Goal: Contribute content

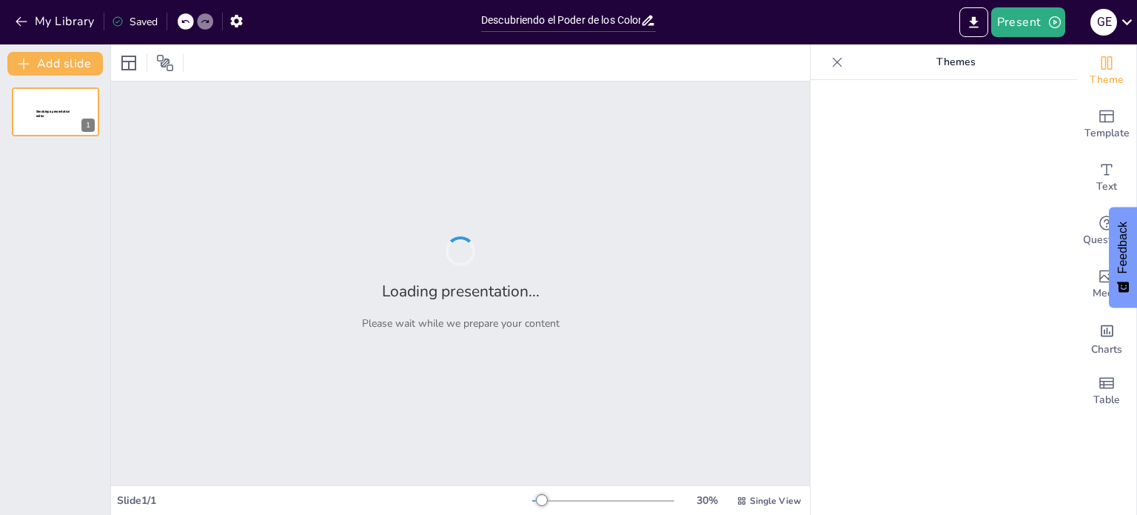
type input "Descubriendo el Poder de los Colores: Amarillo, Azul y Rojo"
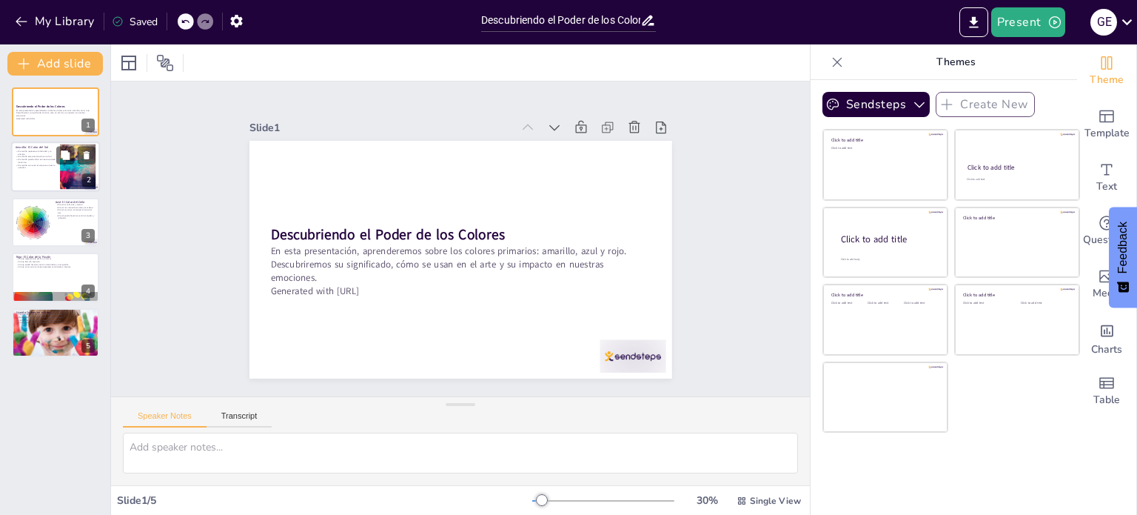
click at [44, 168] on p "El amarillo se usa en el arte para atraer la atención." at bounding box center [36, 166] width 40 height 5
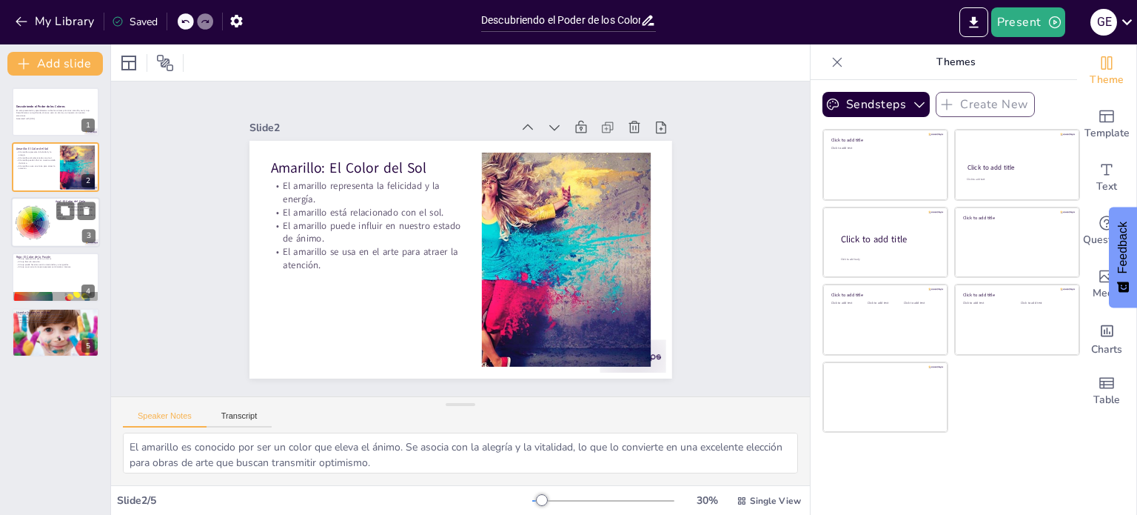
click at [44, 225] on div at bounding box center [33, 221] width 64 height 45
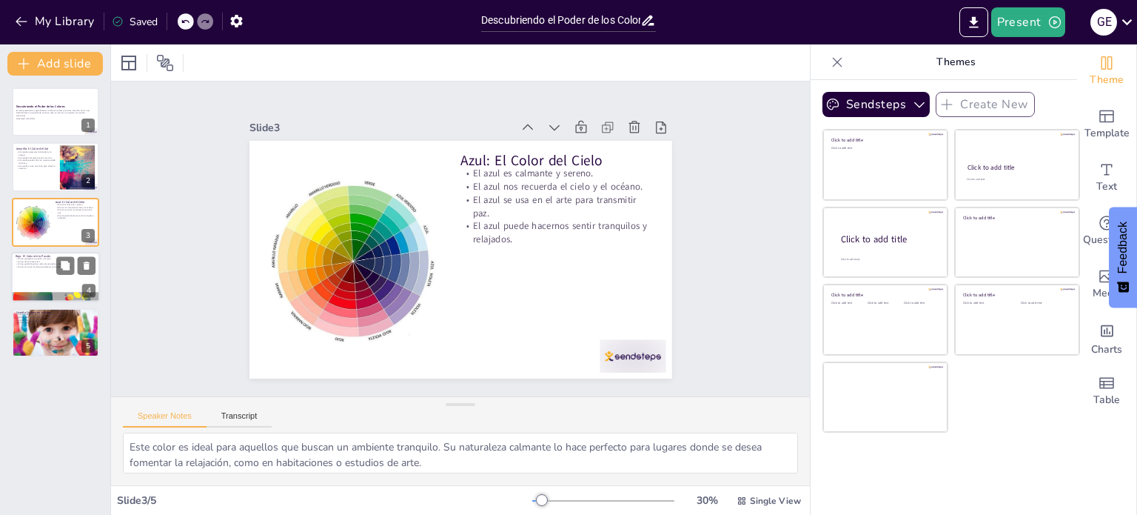
click at [30, 267] on p "El rojo se usa en el arte para expresar sentimientos intensos." at bounding box center [56, 267] width 80 height 3
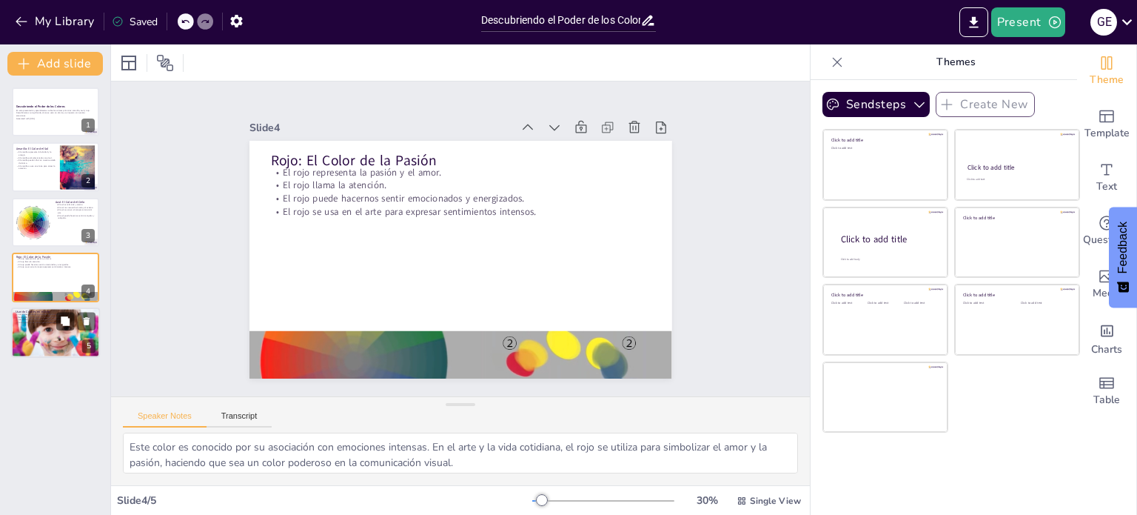
click at [33, 328] on div at bounding box center [55, 332] width 89 height 89
type textarea "Los colores primarios son esenciales en la teoría del color. Sin ellos, sería d…"
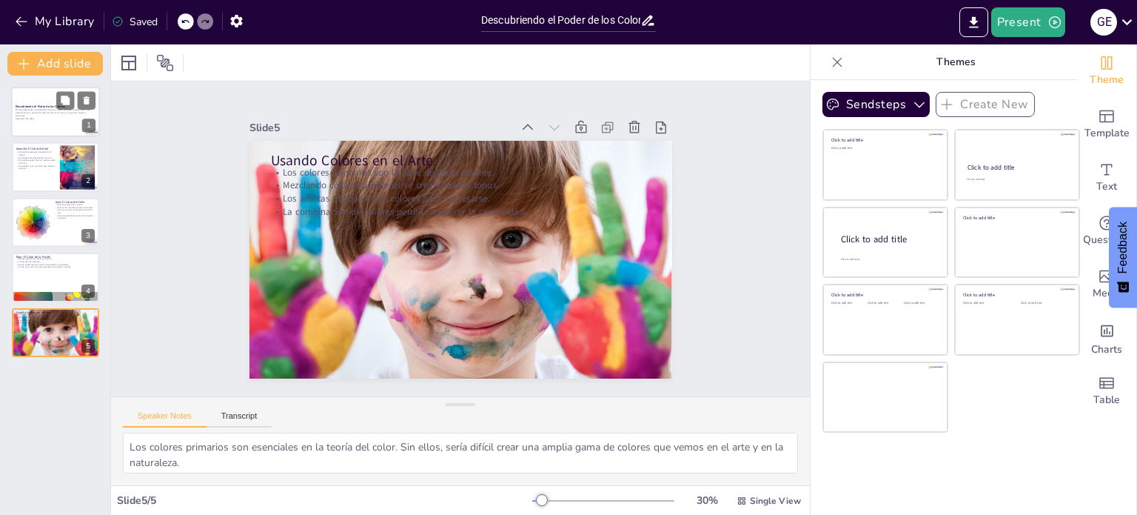
click at [53, 122] on div at bounding box center [55, 112] width 89 height 50
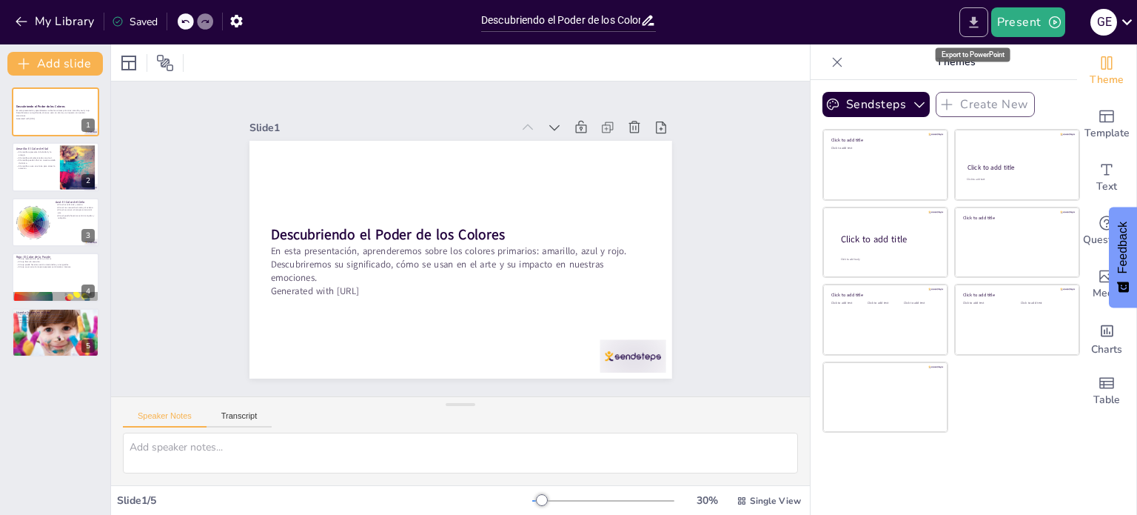
click at [974, 28] on icon "Export to PowerPoint" at bounding box center [974, 23] width 16 height 16
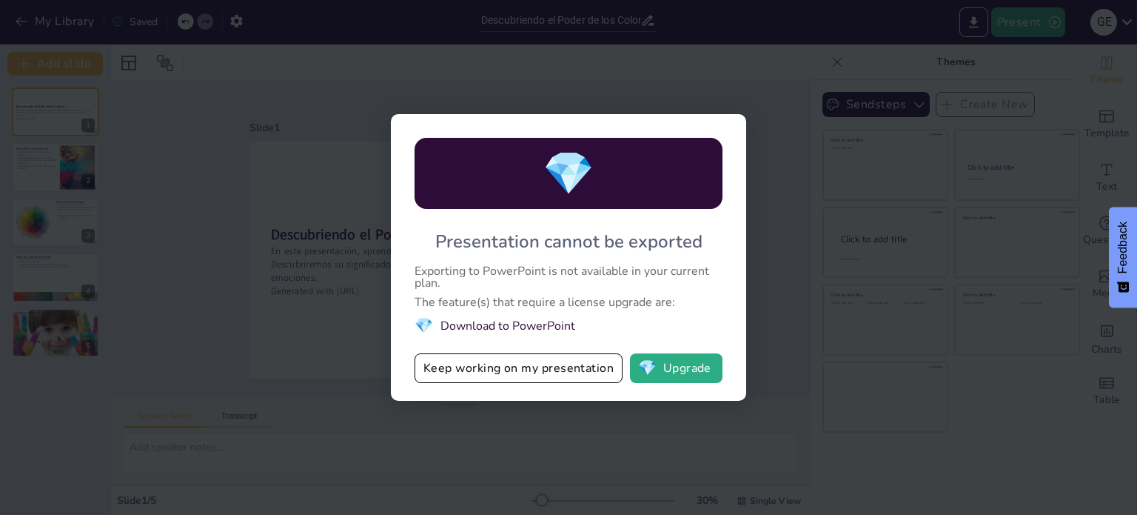
click at [516, 326] on li "💎 Download to PowerPoint" at bounding box center [569, 325] width 308 height 20
click at [782, 162] on div "💎 Presentation cannot be exported Exporting to PowerPoint is not available in y…" at bounding box center [568, 257] width 1137 height 515
drag, startPoint x: 646, startPoint y: 88, endPoint x: 661, endPoint y: 81, distance: 17.2
click at [646, 89] on div "💎 Presentation cannot be exported Exporting to PowerPoint is not available in y…" at bounding box center [568, 257] width 1137 height 515
drag, startPoint x: 760, startPoint y: 177, endPoint x: 726, endPoint y: 262, distance: 92.0
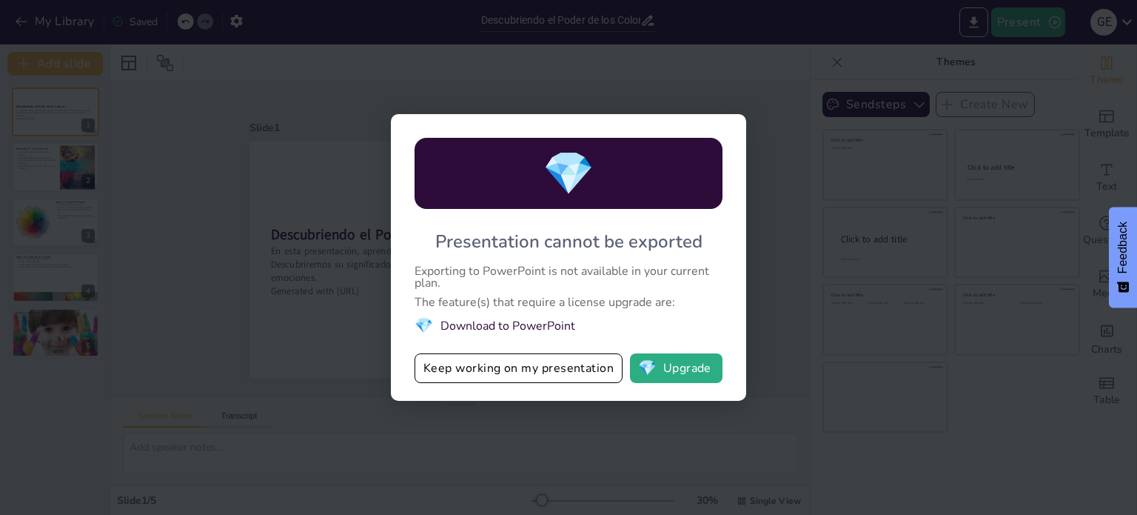
click at [760, 180] on div "💎 Presentation cannot be exported Exporting to PowerPoint is not available in y…" at bounding box center [568, 257] width 1137 height 515
drag, startPoint x: 460, startPoint y: 445, endPoint x: 467, endPoint y: 432, distance: 15.2
click at [459, 444] on div "💎 Presentation cannot be exported Exporting to PowerPoint is not available in y…" at bounding box center [568, 257] width 1137 height 515
drag, startPoint x: 461, startPoint y: 387, endPoint x: 437, endPoint y: 408, distance: 31.5
click at [460, 387] on div "💎 Presentation cannot be exported Exporting to PowerPoint is not available in y…" at bounding box center [568, 257] width 355 height 287
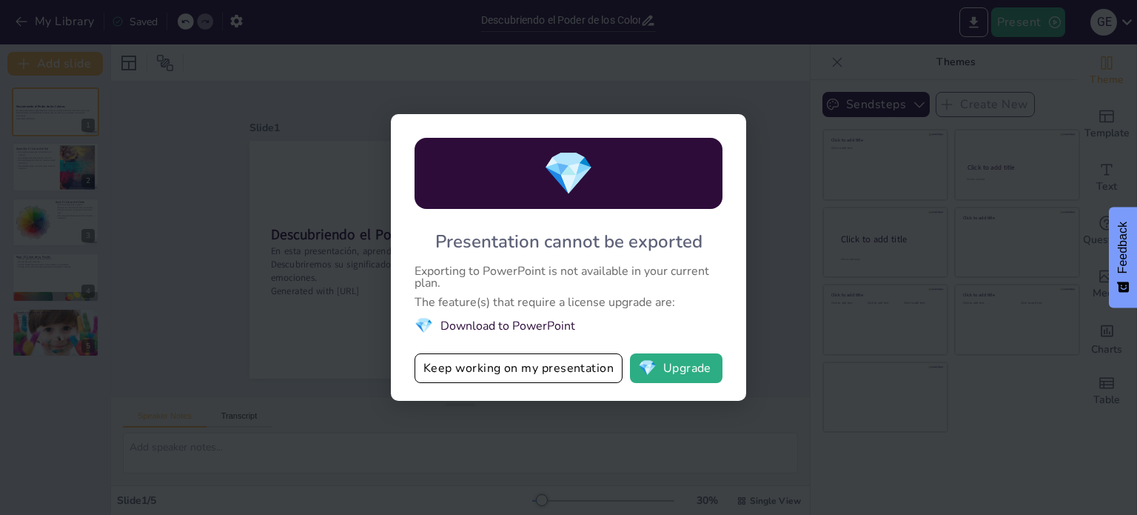
drag, startPoint x: 631, startPoint y: 448, endPoint x: 655, endPoint y: 398, distance: 55.0
click at [638, 438] on div "💎 Presentation cannot be exported Exporting to PowerPoint is not available in y…" at bounding box center [568, 257] width 1137 height 515
click at [550, 374] on button "Keep working on my presentation" at bounding box center [519, 368] width 208 height 30
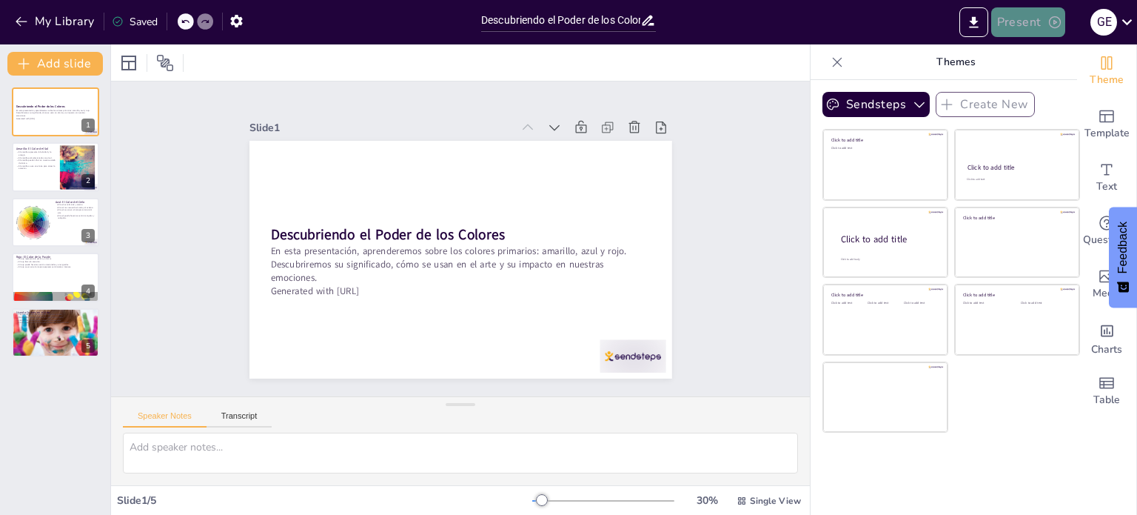
click at [1032, 23] on button "Present" at bounding box center [1028, 22] width 74 height 30
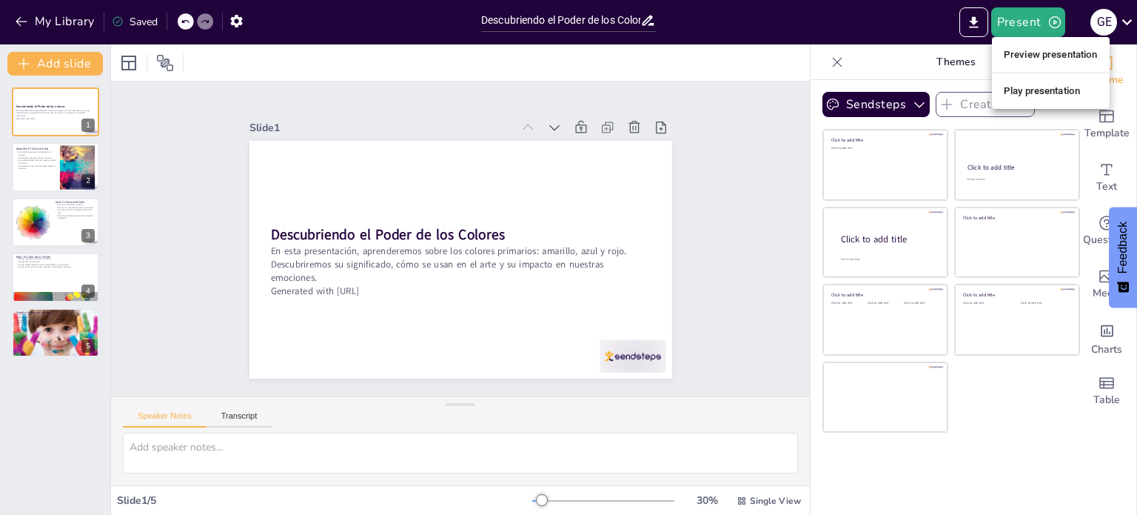
click at [1038, 91] on li "Play presentation" at bounding box center [1051, 91] width 118 height 24
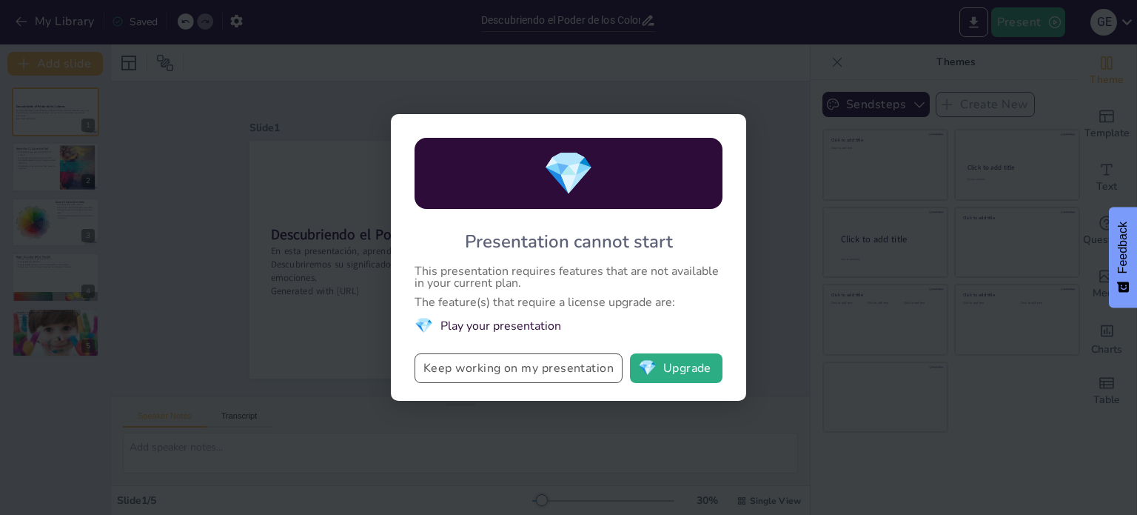
click at [448, 381] on button "Keep working on my presentation" at bounding box center [519, 368] width 208 height 30
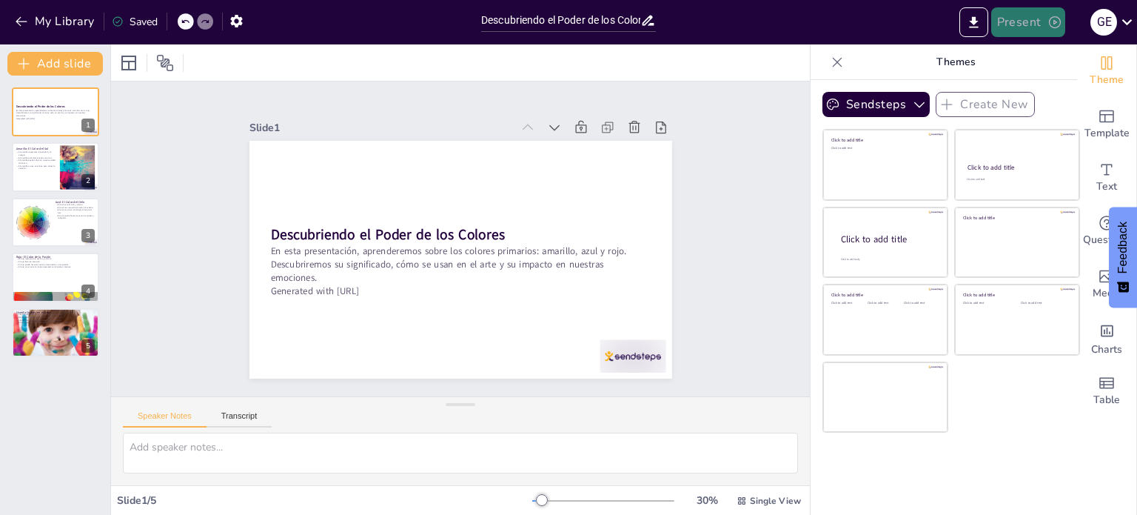
click at [1036, 21] on button "Present" at bounding box center [1028, 22] width 74 height 30
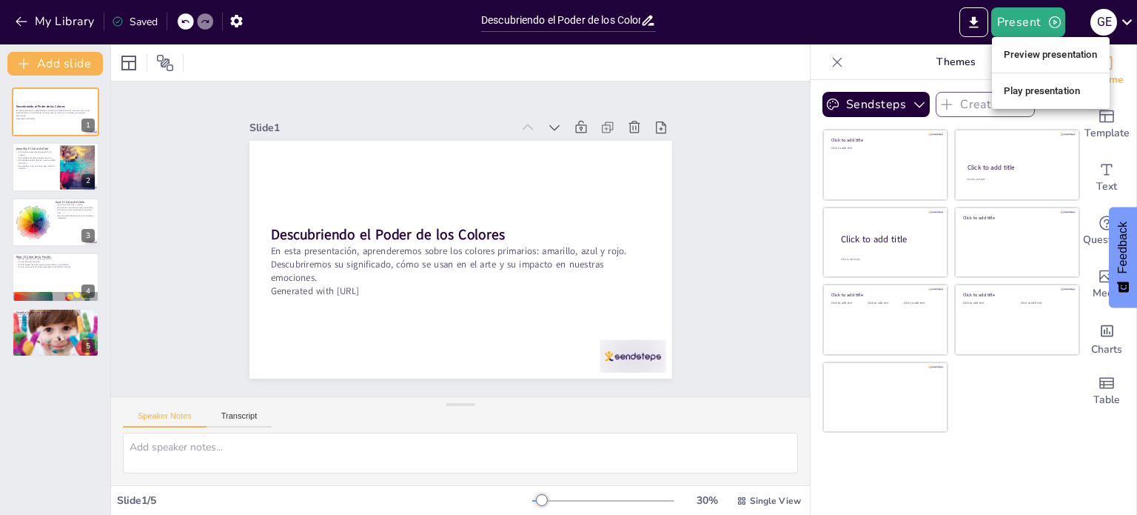
click at [1025, 53] on li "Preview presentation" at bounding box center [1051, 55] width 118 height 24
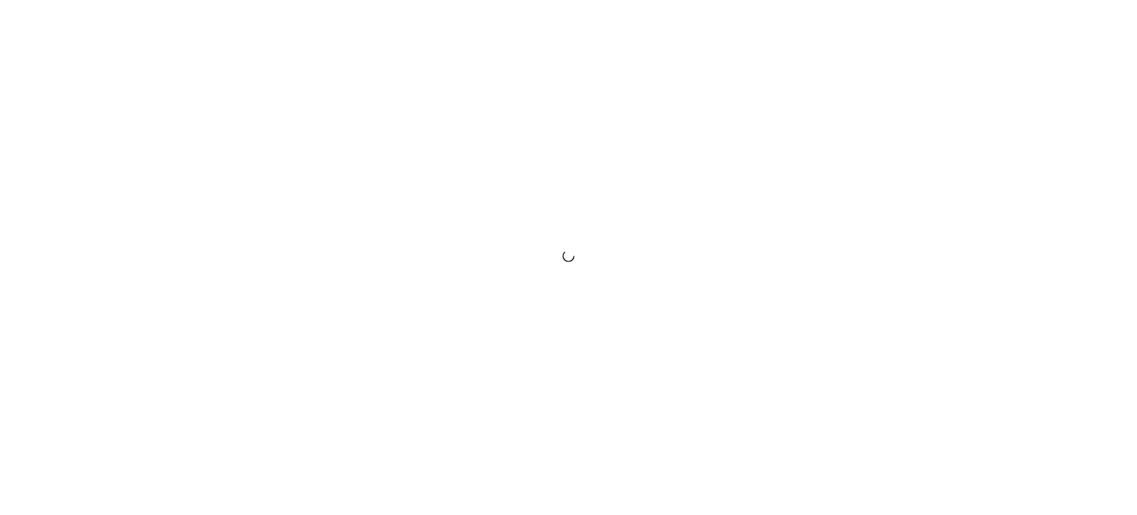
click at [1108, 38] on div at bounding box center [568, 257] width 1137 height 515
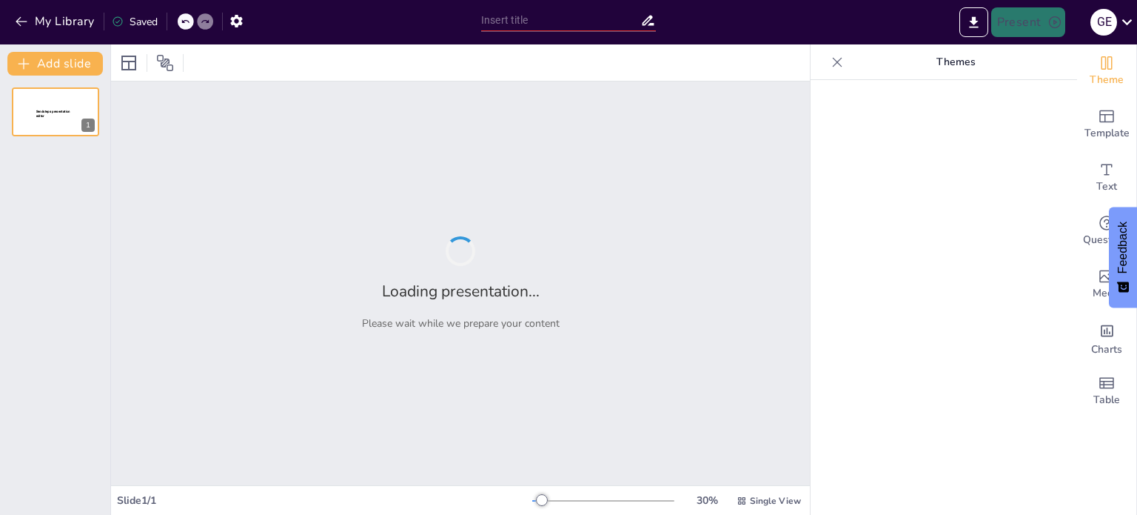
type input "Descubriendo el Poder de los Colores: Amarillo, Azul y Rojo"
